Goal: Transaction & Acquisition: Book appointment/travel/reservation

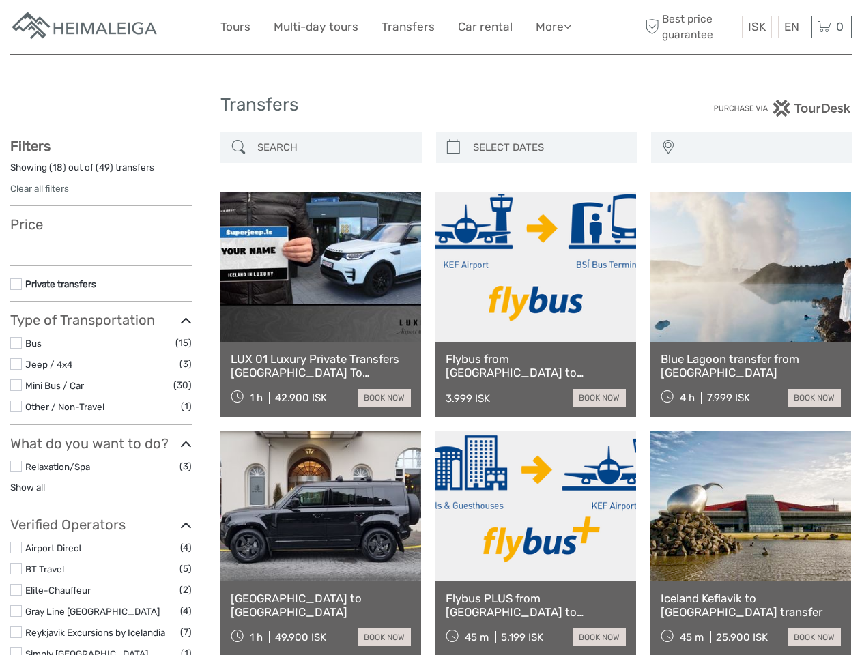
select select
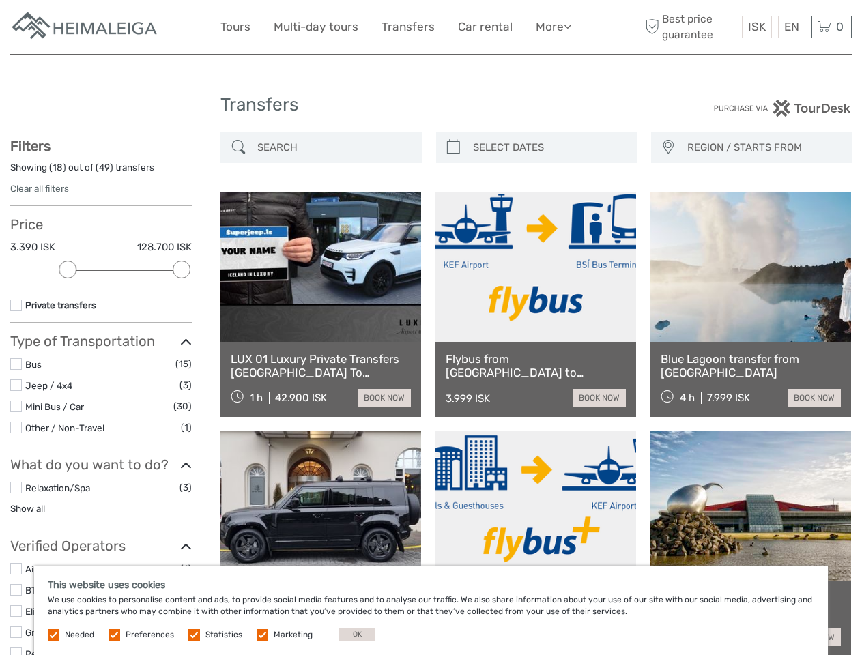
click at [552, 27] on link "More" at bounding box center [553, 27] width 35 height 20
click at [569, 26] on icon at bounding box center [568, 26] width 8 height 12
click at [756, 27] on span "ISK" at bounding box center [757, 27] width 18 height 14
click at [791, 27] on div "EN English Español Deutsch" at bounding box center [791, 27] width 27 height 23
click at [831, 27] on div "0 Items Total 0 ISK Checkout The shopping cart is empty." at bounding box center [832, 27] width 40 height 23
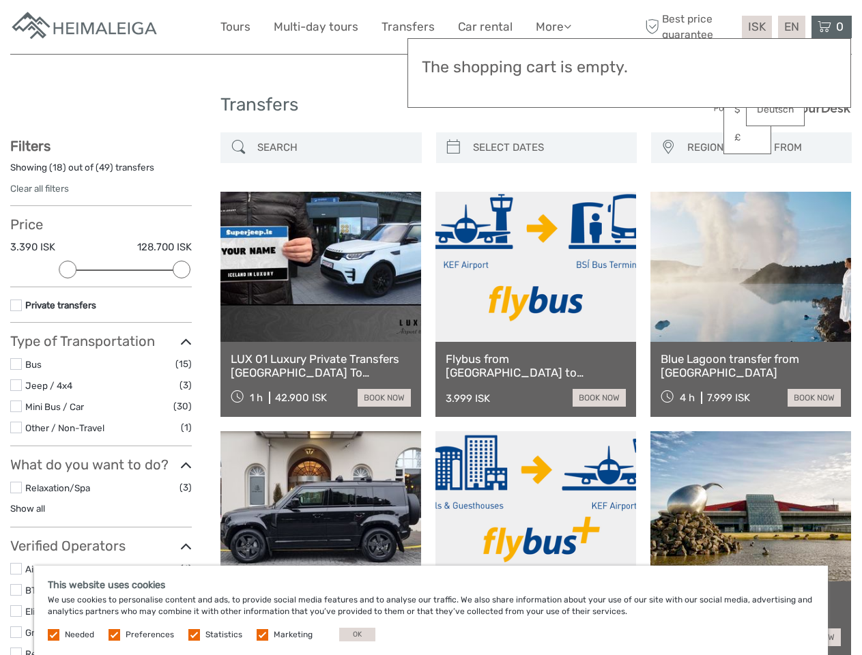
click at [68, 270] on div at bounding box center [68, 270] width 18 height 18
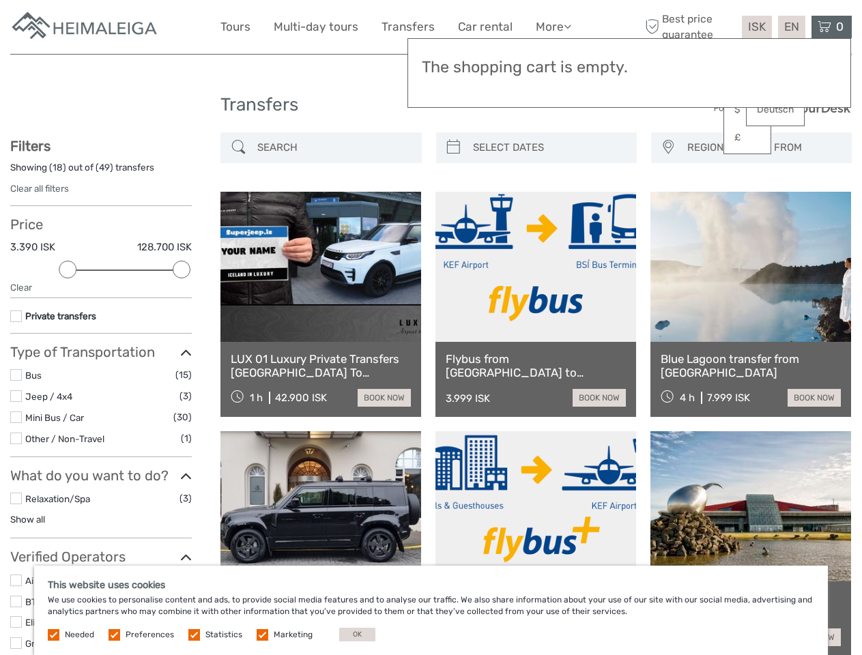
click at [182, 270] on div "Filters Showing ( 18 ) out of ( 49 ) transfers Clear all filters Price 3.390 IS…" at bounding box center [101, 454] width 182 height 633
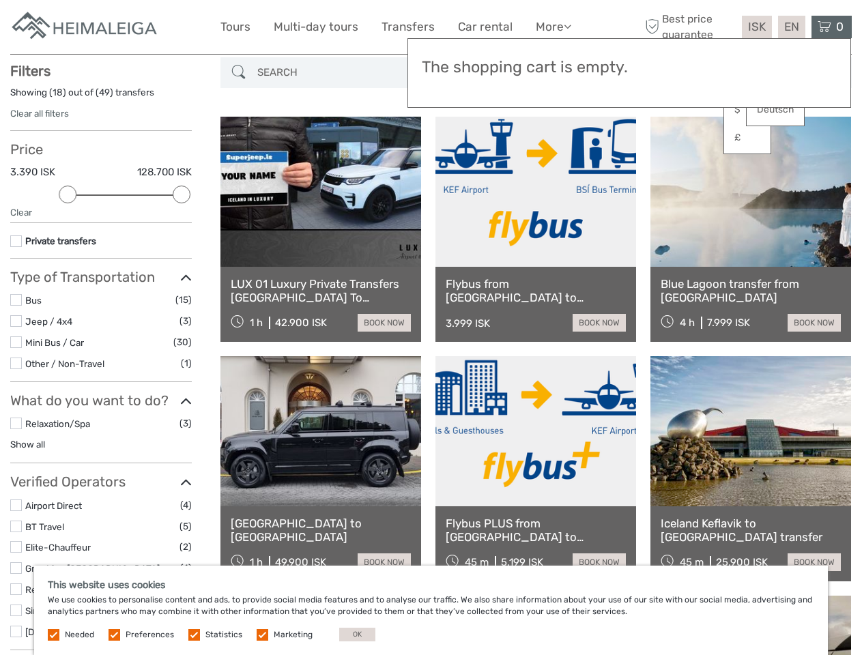
click at [453, 147] on link at bounding box center [535, 192] width 201 height 150
click at [548, 147] on link at bounding box center [535, 192] width 201 height 150
click at [668, 147] on link at bounding box center [750, 192] width 201 height 150
